Goal: Task Accomplishment & Management: Use online tool/utility

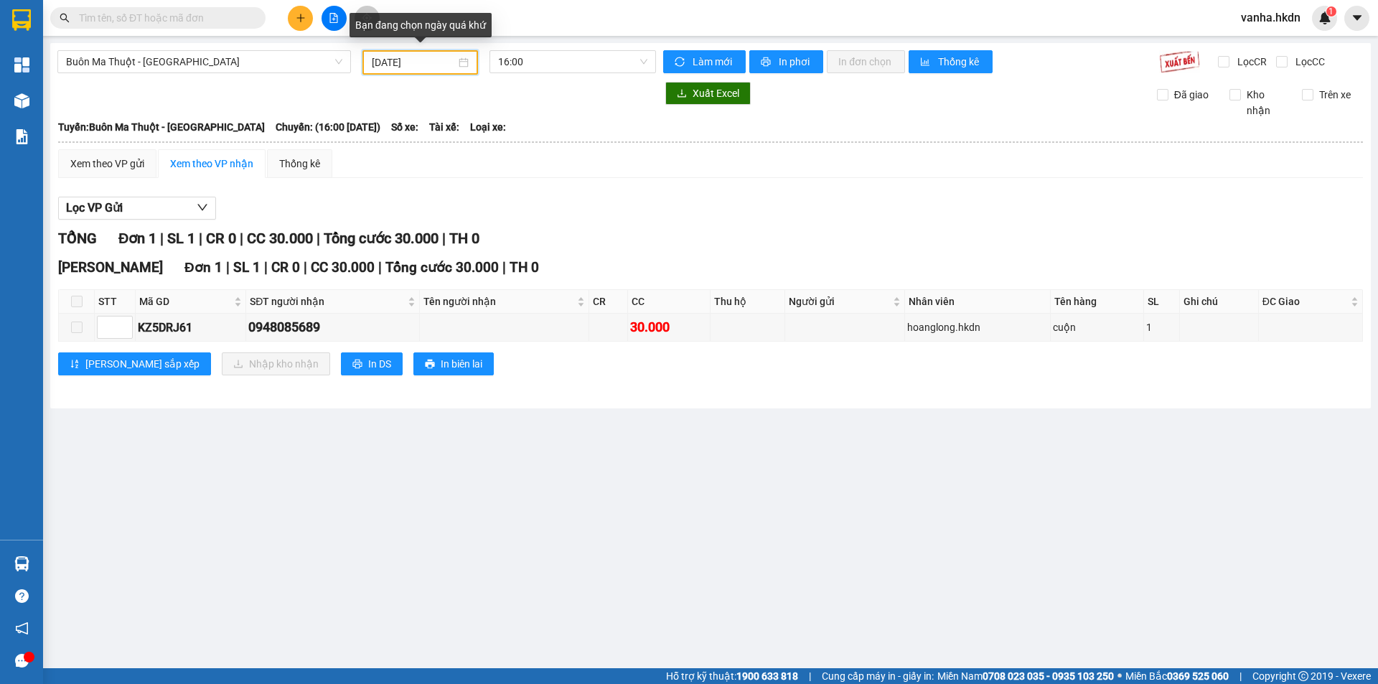
click at [429, 64] on input "[DATE]" at bounding box center [414, 63] width 84 height 16
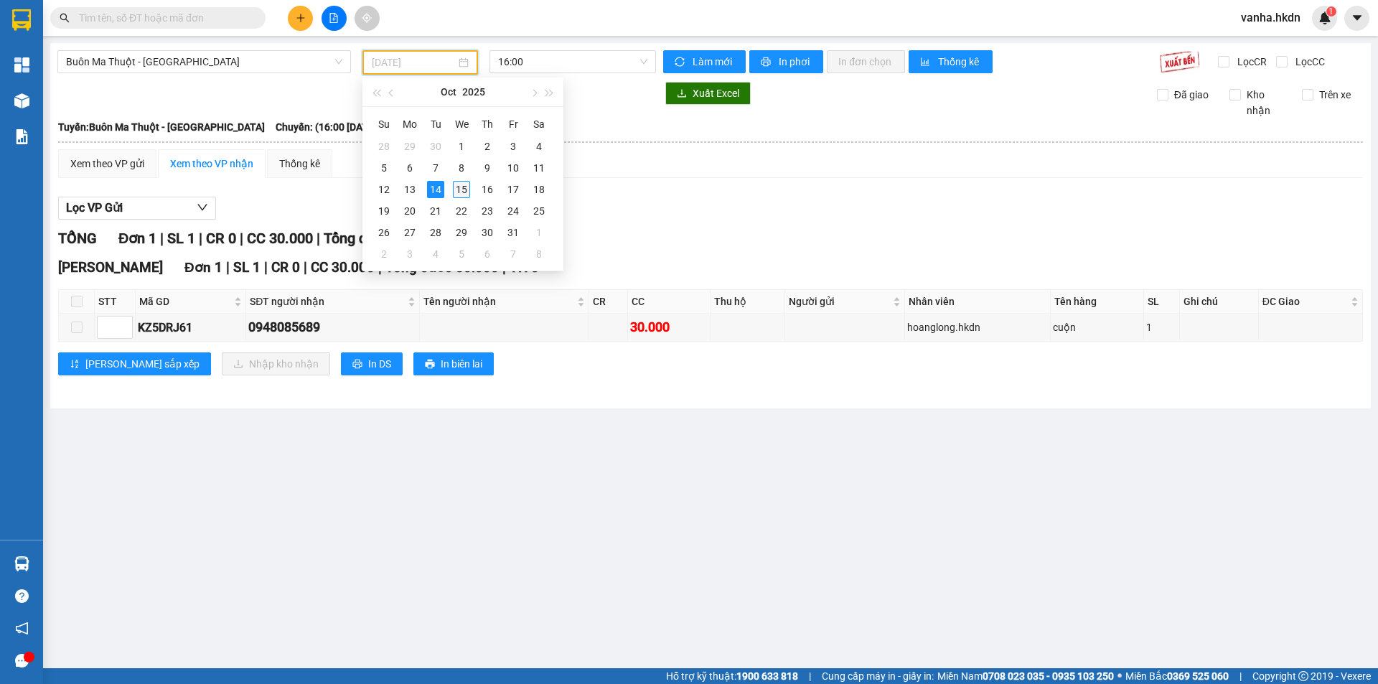
click at [467, 190] on div "15" at bounding box center [461, 189] width 17 height 17
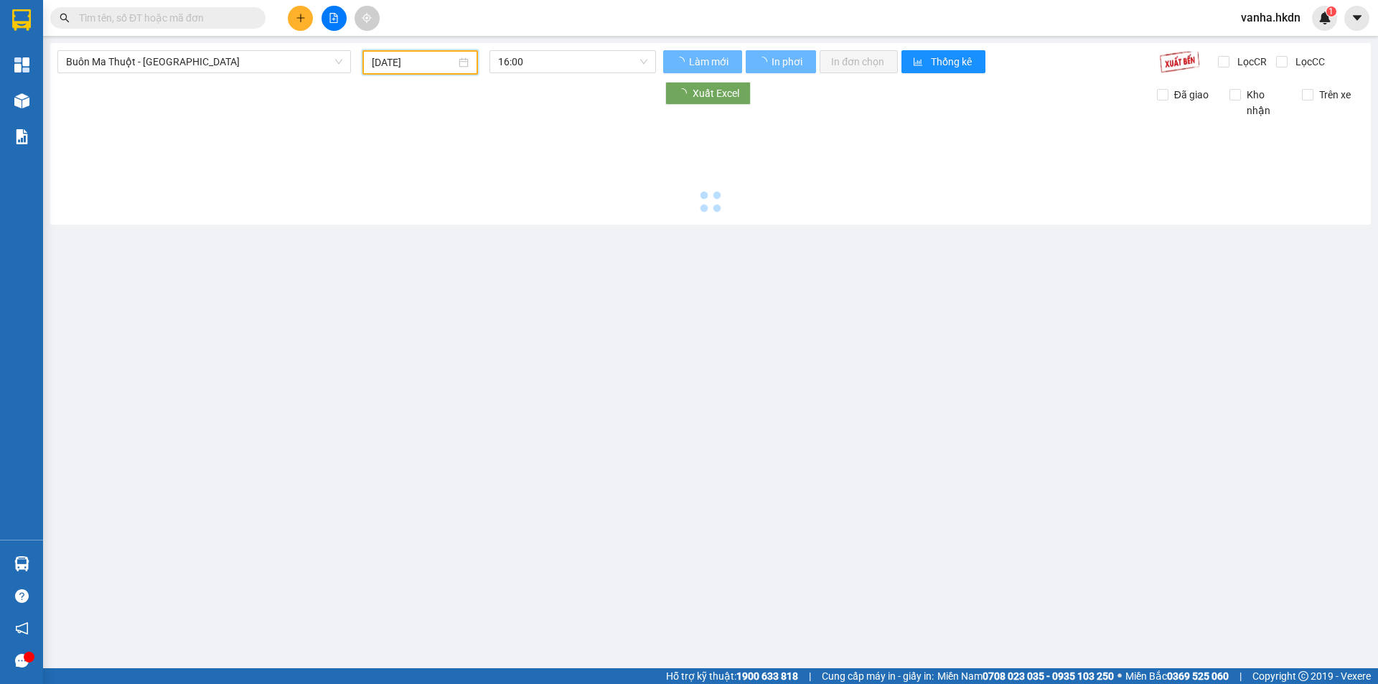
type input "[DATE]"
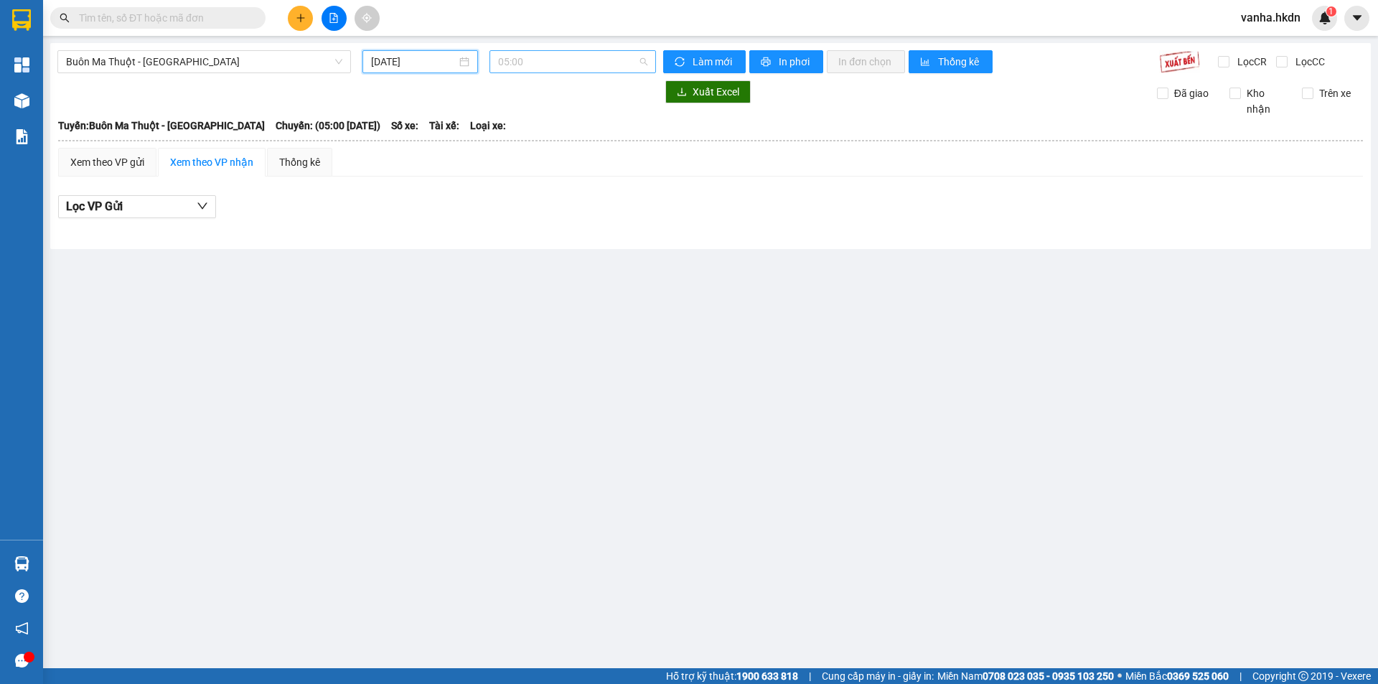
click at [552, 58] on span "05:00" at bounding box center [572, 62] width 149 height 22
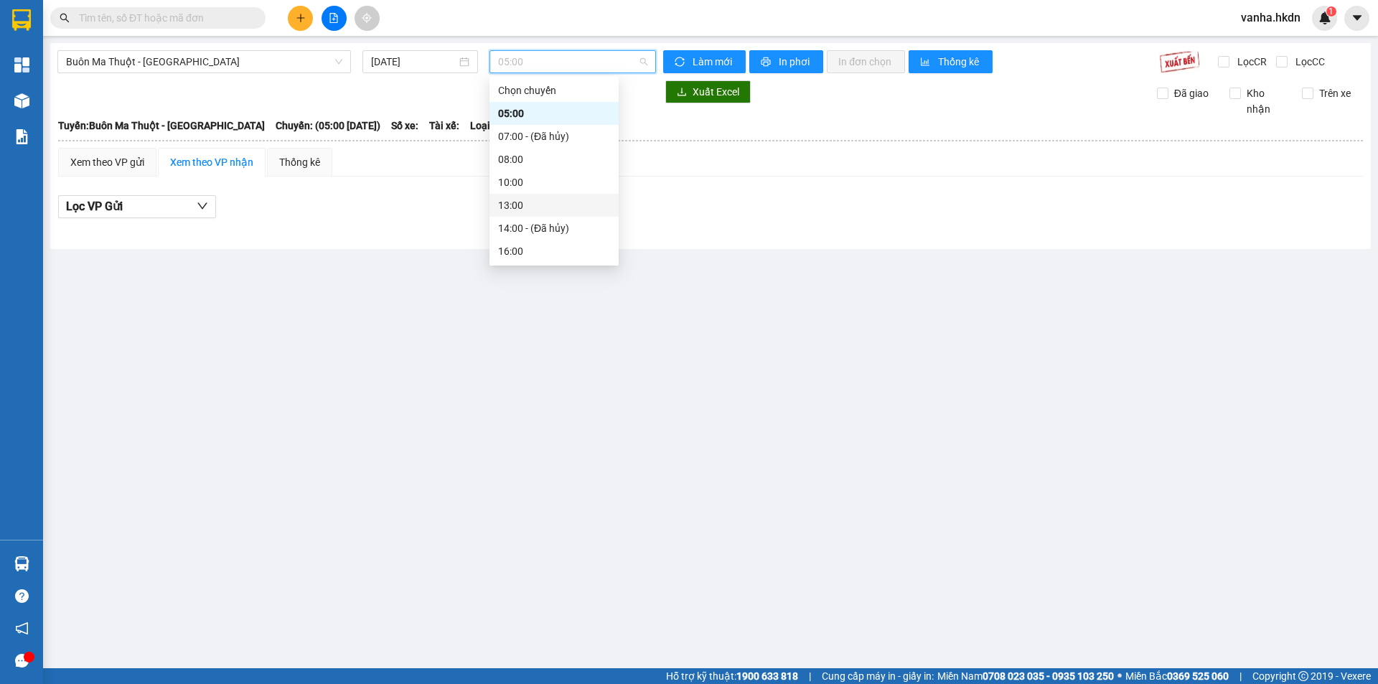
click at [511, 207] on div "13:00" at bounding box center [554, 205] width 112 height 16
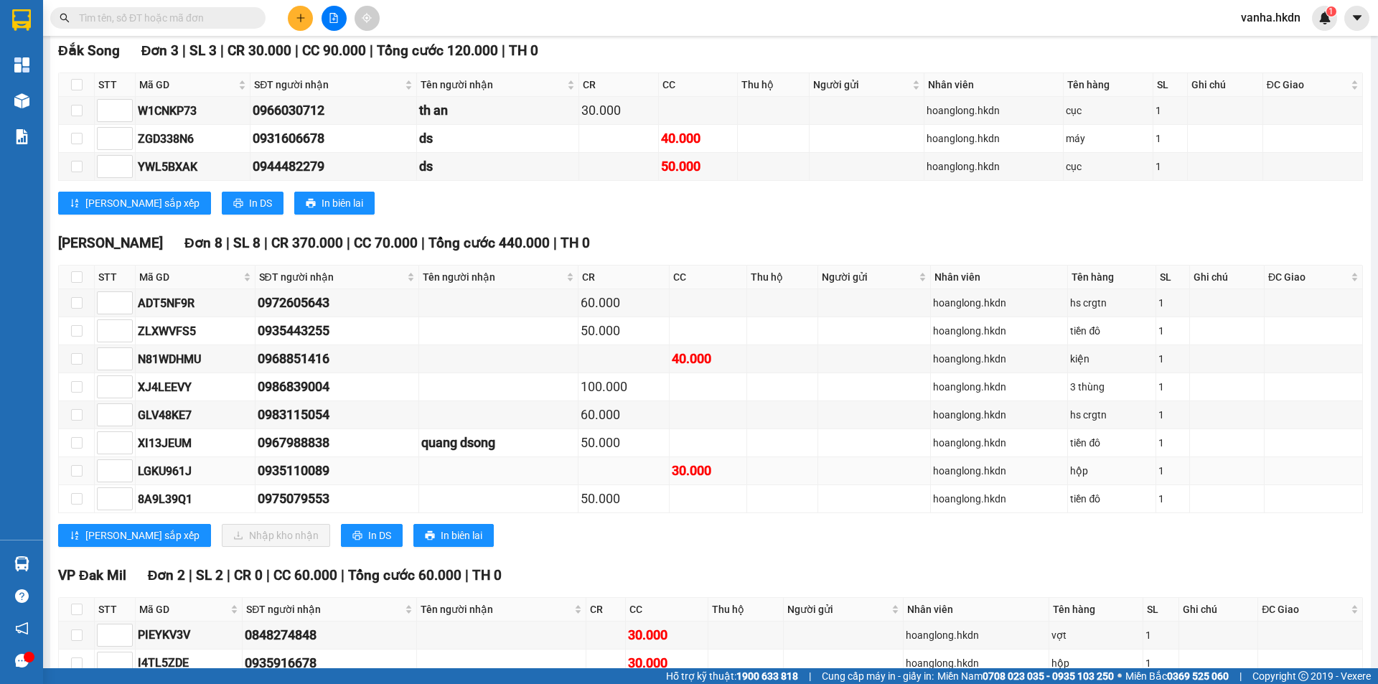
scroll to position [144, 0]
